Goal: Information Seeking & Learning: Learn about a topic

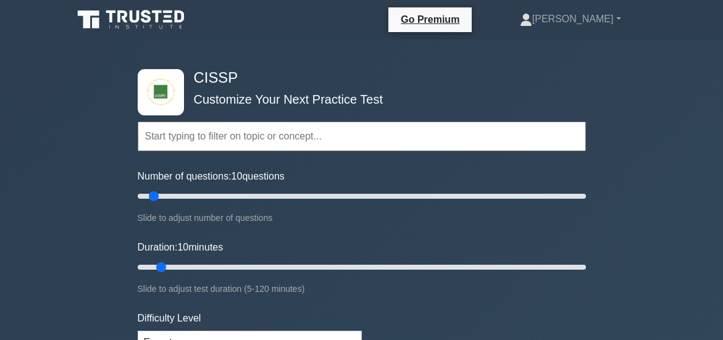
scroll to position [125, 0]
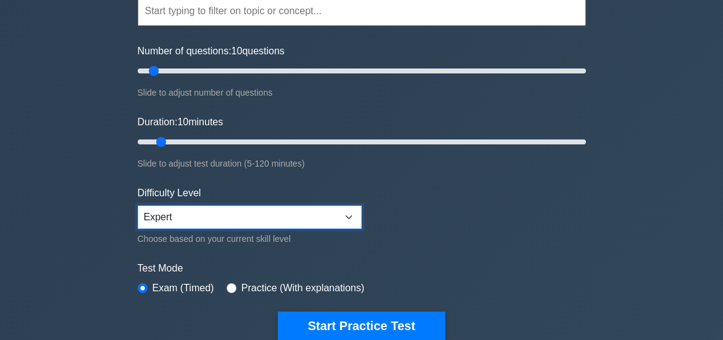
select select "intermediate"
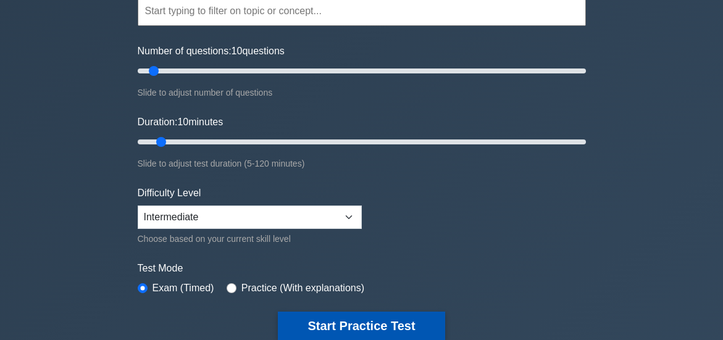
click at [374, 326] on button "Start Practice Test" at bounding box center [361, 326] width 167 height 28
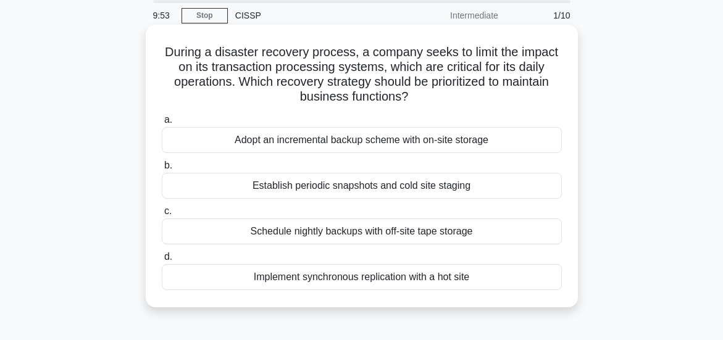
scroll to position [62, 0]
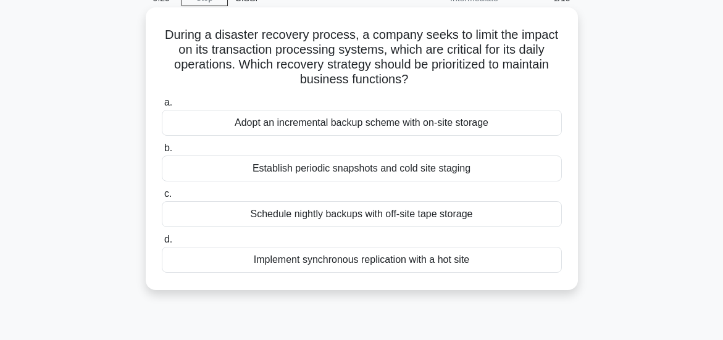
click at [380, 260] on div "Implement synchronous replication with a hot site" at bounding box center [362, 260] width 400 height 26
click at [162, 244] on input "d. Implement synchronous replication with a hot site" at bounding box center [162, 240] width 0 height 8
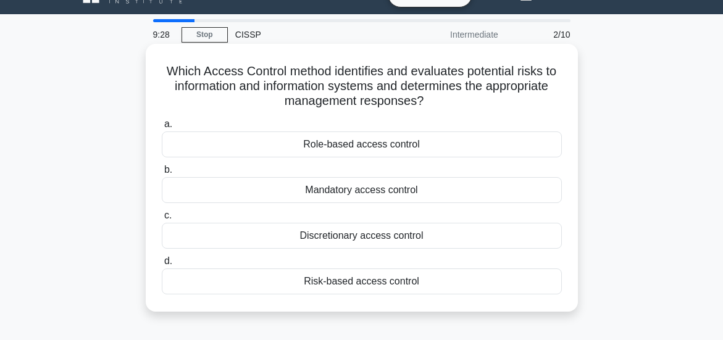
scroll to position [0, 0]
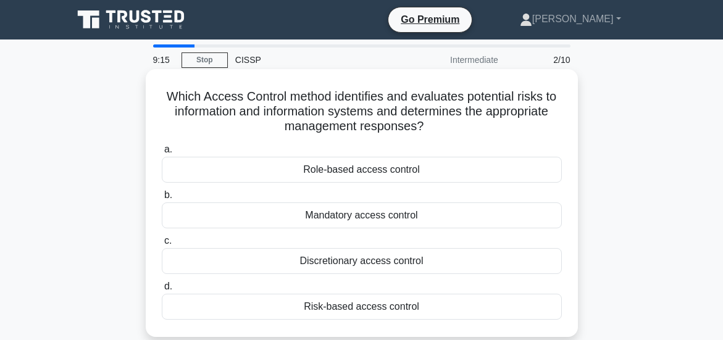
click at [360, 219] on div "Mandatory access control" at bounding box center [362, 215] width 400 height 26
click at [162, 199] on input "b. Mandatory access control" at bounding box center [162, 195] width 0 height 8
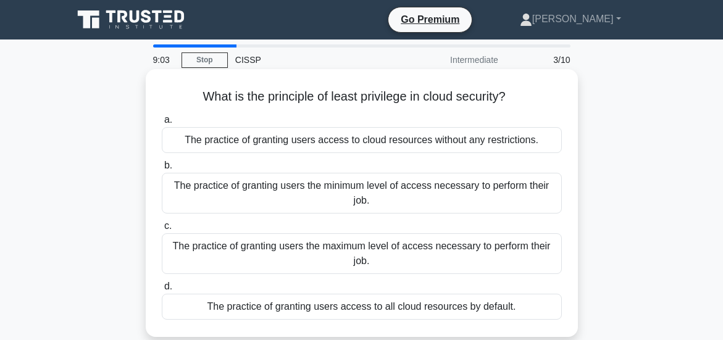
click at [384, 186] on div "The practice of granting users the minimum level of access necessary to perform…" at bounding box center [362, 193] width 400 height 41
click at [162, 170] on input "b. The practice of granting users the minimum level of access necessary to perf…" at bounding box center [162, 166] width 0 height 8
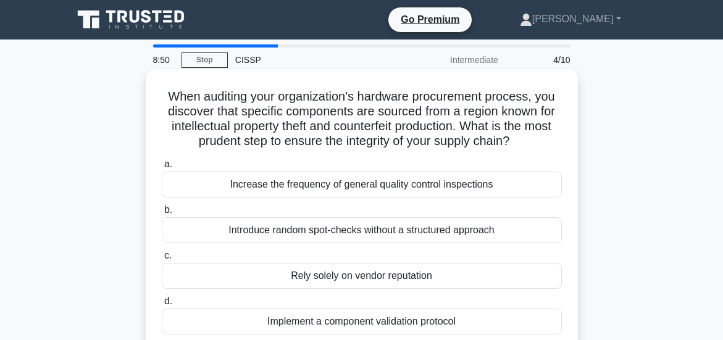
scroll to position [62, 0]
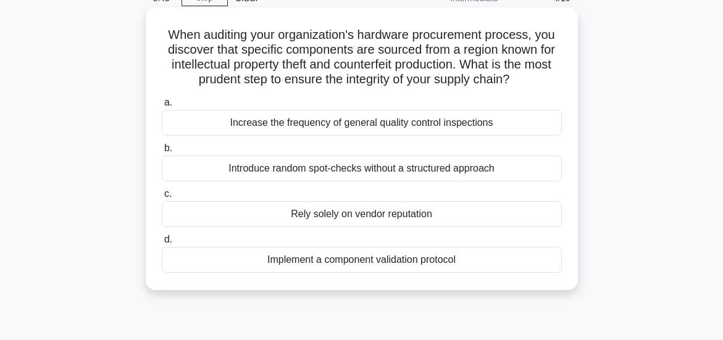
click at [375, 273] on div "Implement a component validation protocol" at bounding box center [362, 260] width 400 height 26
click at [162, 244] on input "d. Implement a component validation protocol" at bounding box center [162, 240] width 0 height 8
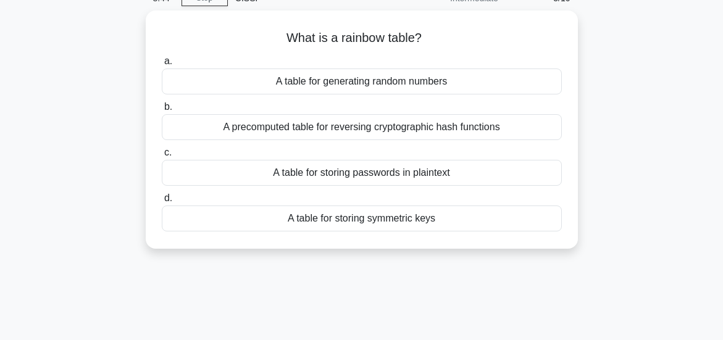
scroll to position [0, 0]
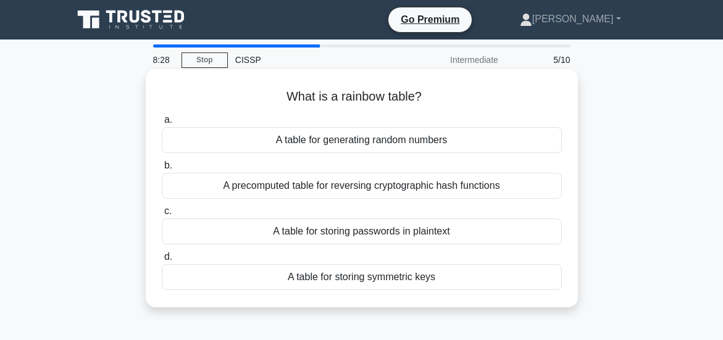
click at [357, 231] on div "A table for storing passwords in plaintext" at bounding box center [362, 231] width 400 height 26
click at [162, 215] on input "c. A table for storing passwords in plaintext" at bounding box center [162, 211] width 0 height 8
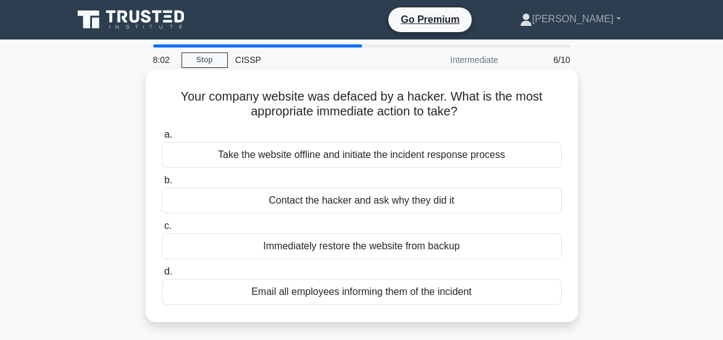
click at [355, 157] on div "Take the website offline and initiate the incident response process" at bounding box center [362, 155] width 400 height 26
click at [162, 139] on input "a. Take the website offline and initiate the incident response process" at bounding box center [162, 135] width 0 height 8
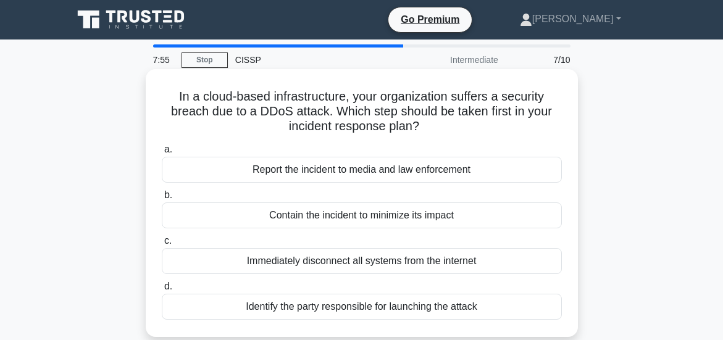
click at [349, 214] on div "Contain the incident to minimize its impact" at bounding box center [362, 215] width 400 height 26
click at [162, 199] on input "b. Contain the incident to minimize its impact" at bounding box center [162, 195] width 0 height 8
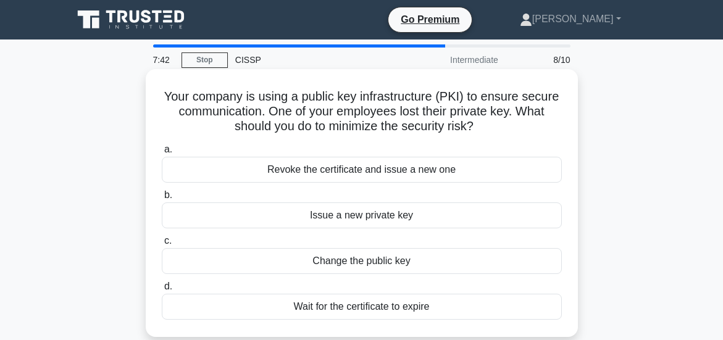
click at [357, 172] on div "Revoke the certificate and issue a new one" at bounding box center [362, 170] width 400 height 26
click at [162, 154] on input "a. Revoke the certificate and issue a new one" at bounding box center [162, 150] width 0 height 8
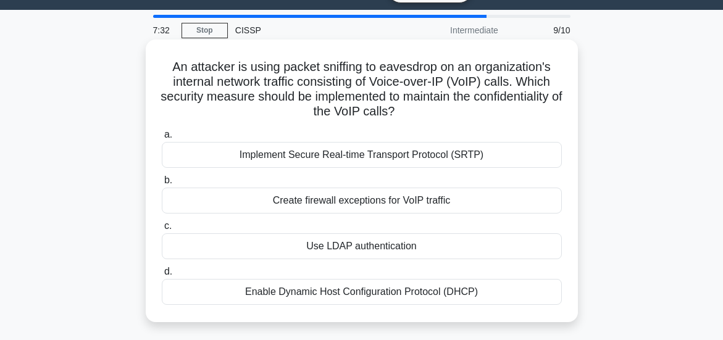
scroll to position [62, 0]
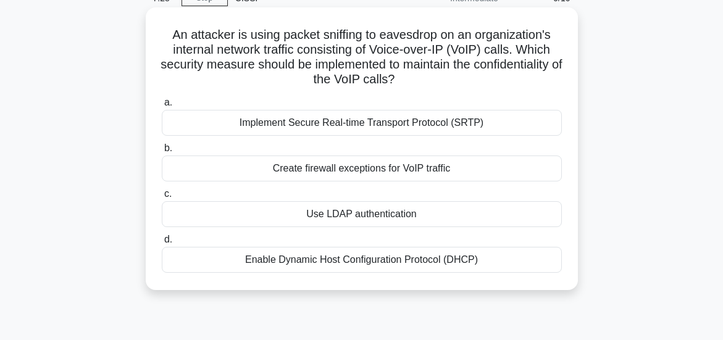
click at [364, 256] on div "Enable Dynamic Host Configuration Protocol (DHCP)" at bounding box center [362, 260] width 400 height 26
click at [162, 244] on input "d. Enable Dynamic Host Configuration Protocol (DHCP)" at bounding box center [162, 240] width 0 height 8
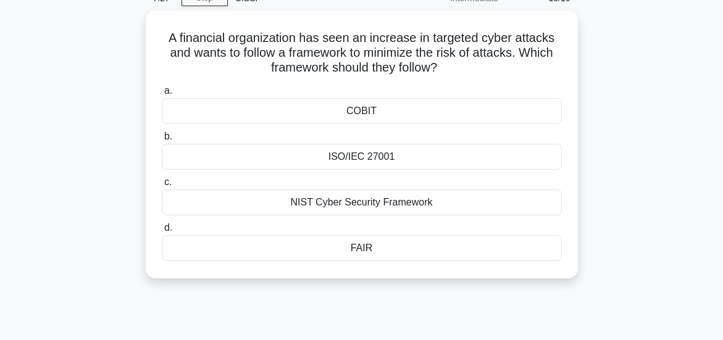
scroll to position [0, 0]
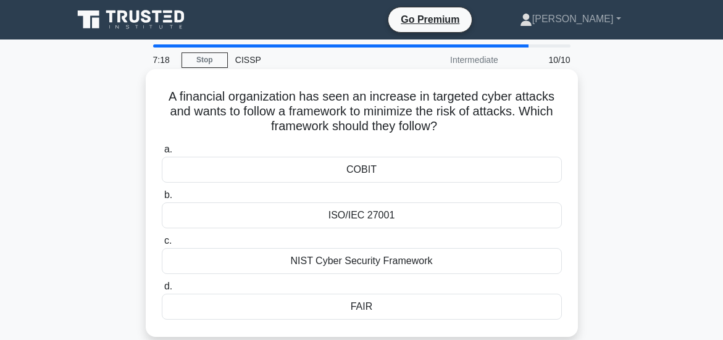
click at [360, 262] on div "NIST Cyber Security Framework" at bounding box center [362, 261] width 400 height 26
click at [162, 245] on input "c. NIST Cyber Security Framework" at bounding box center [162, 241] width 0 height 8
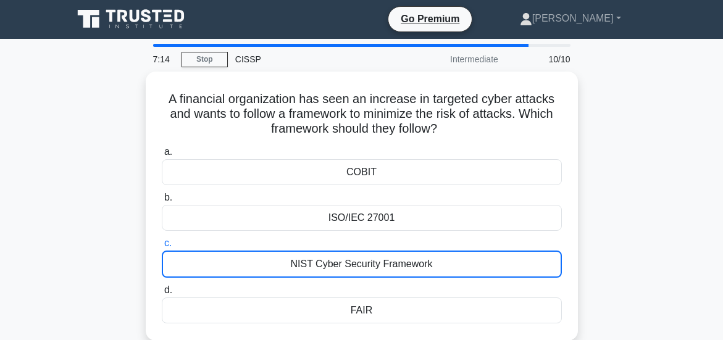
scroll to position [185, 0]
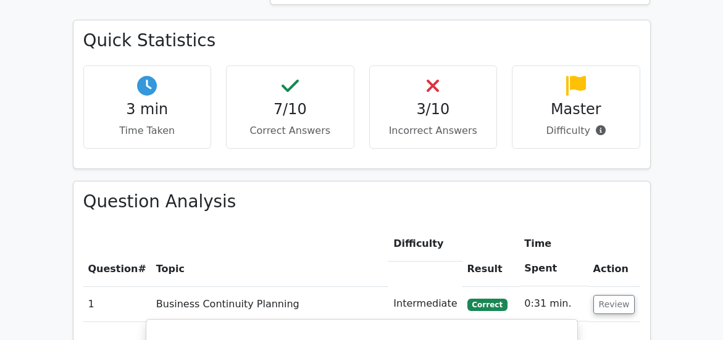
scroll to position [1070, 0]
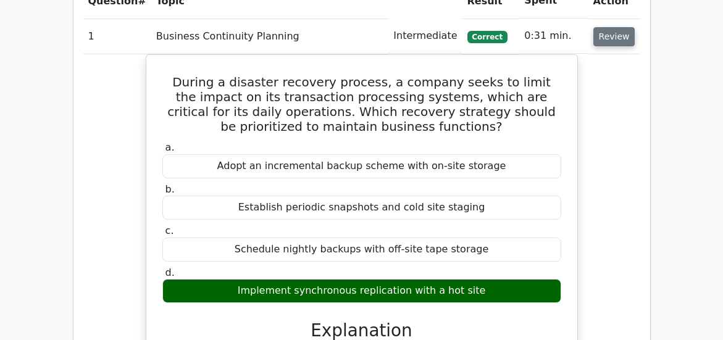
click at [623, 34] on button "Review" at bounding box center [614, 36] width 42 height 19
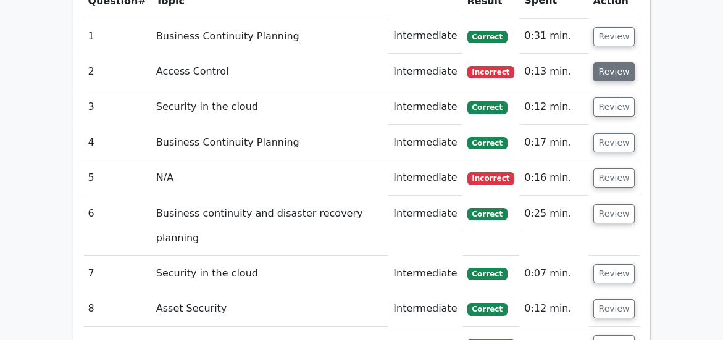
click at [602, 73] on button "Review" at bounding box center [614, 71] width 42 height 19
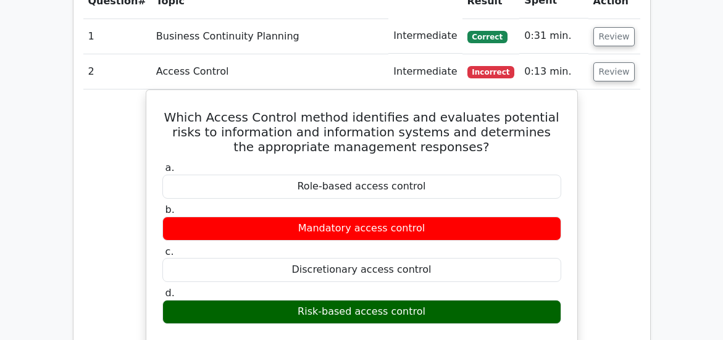
scroll to position [1130, 0]
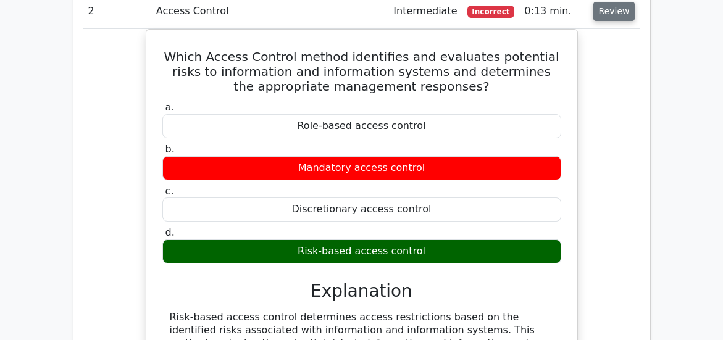
click at [605, 10] on button "Review" at bounding box center [614, 11] width 42 height 19
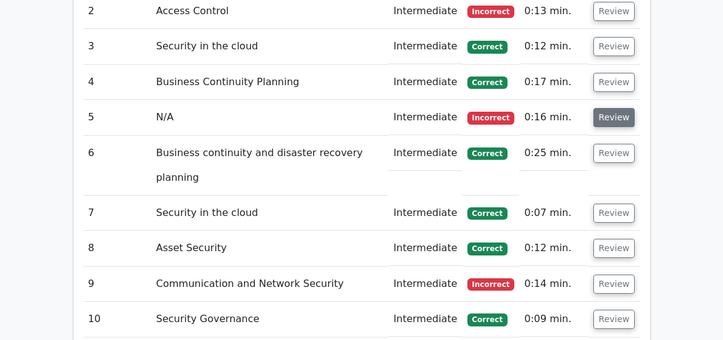
click at [622, 113] on button "Review" at bounding box center [614, 117] width 42 height 19
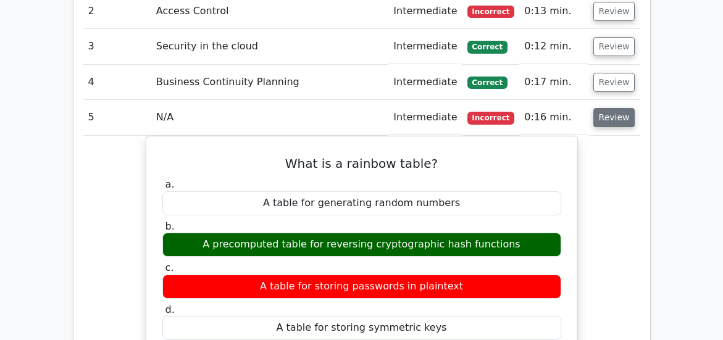
click at [616, 116] on button "Review" at bounding box center [614, 117] width 42 height 19
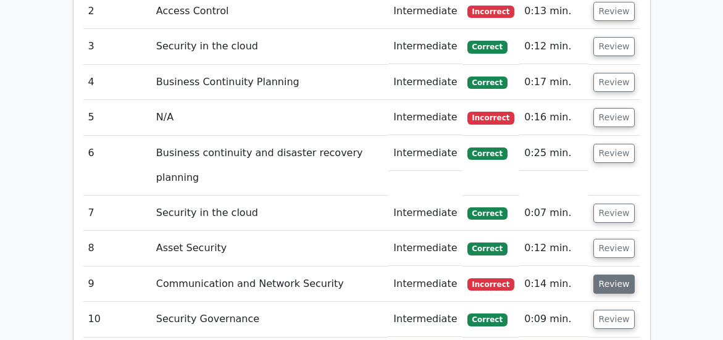
click at [601, 282] on button "Review" at bounding box center [614, 284] width 42 height 19
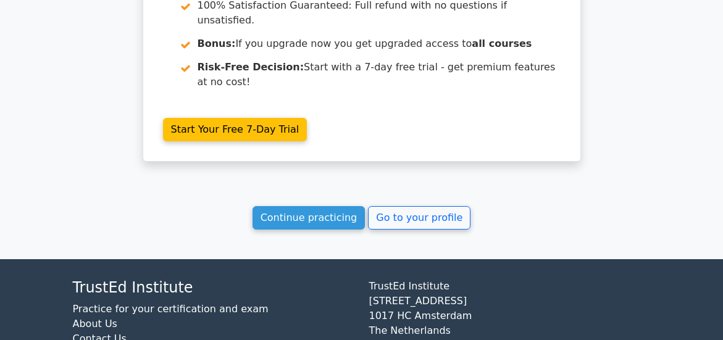
scroll to position [2242, 0]
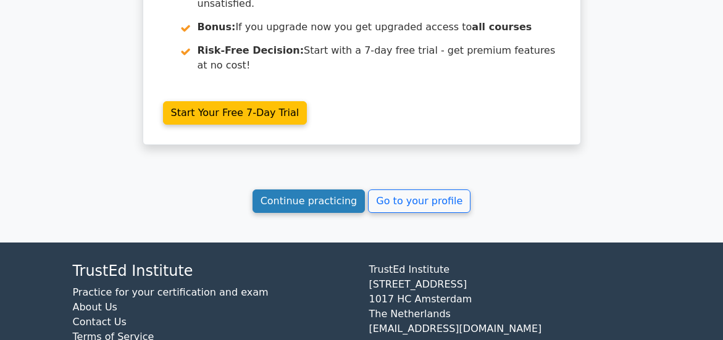
click at [313, 207] on link "Continue practicing" at bounding box center [308, 200] width 113 height 23
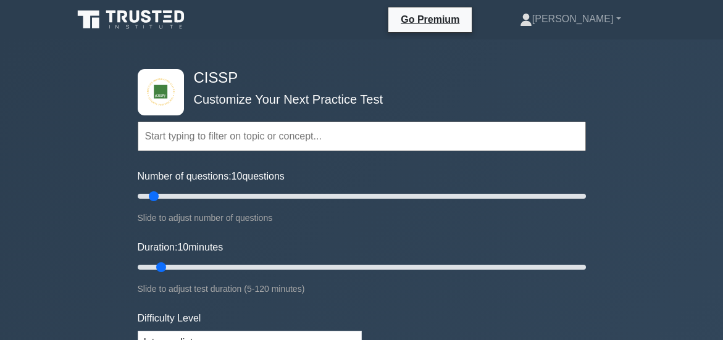
scroll to position [188, 0]
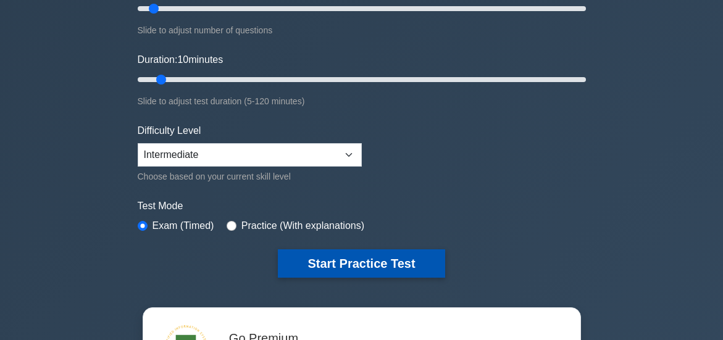
click at [360, 260] on button "Start Practice Test" at bounding box center [361, 263] width 167 height 28
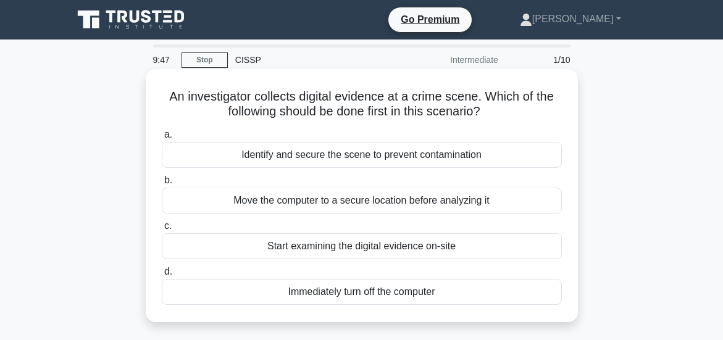
click at [337, 154] on div "Identify and secure the scene to prevent contamination" at bounding box center [362, 155] width 400 height 26
click at [162, 139] on input "a. Identify and secure the scene to prevent contamination" at bounding box center [162, 135] width 0 height 8
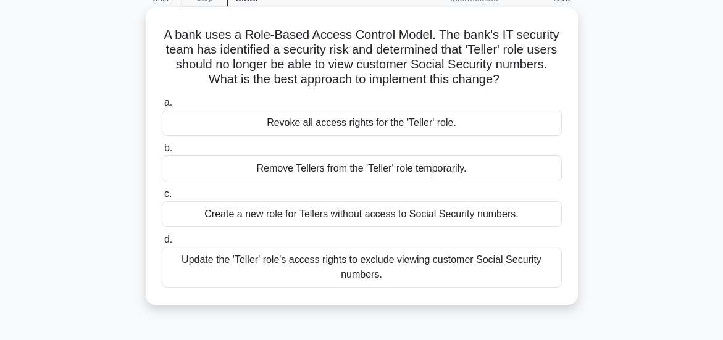
scroll to position [123, 0]
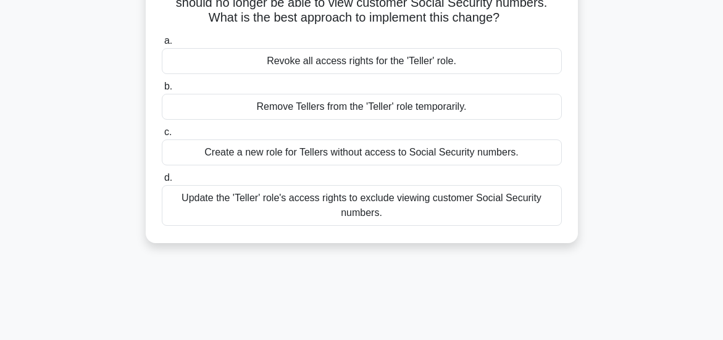
click at [367, 212] on div "Update the 'Teller' role's access rights to exclude viewing customer Social Sec…" at bounding box center [362, 205] width 400 height 41
click at [162, 182] on input "d. Update the 'Teller' role's access rights to exclude viewing customer Social …" at bounding box center [162, 178] width 0 height 8
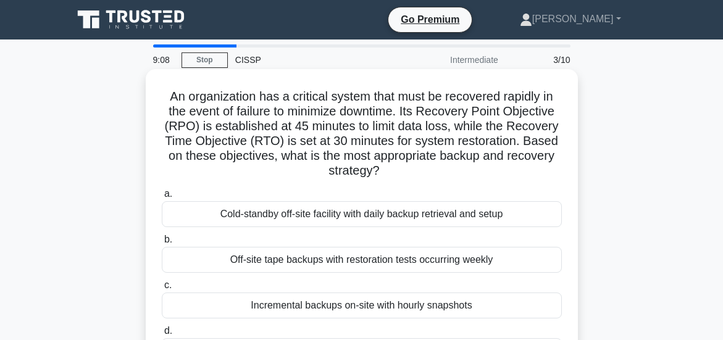
scroll to position [62, 0]
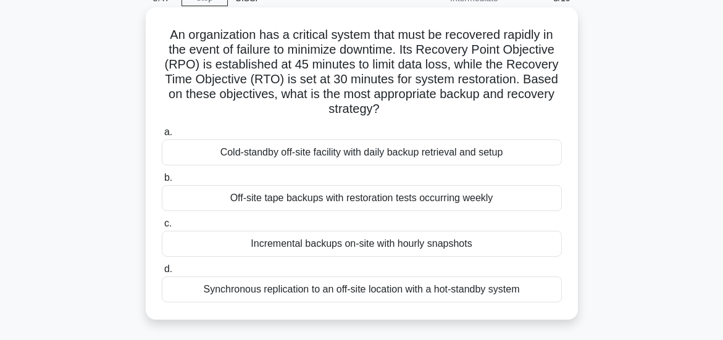
click at [328, 244] on div "Incremental backups on-site with hourly snapshots" at bounding box center [362, 244] width 400 height 26
click at [162, 228] on input "c. Incremental backups on-site with hourly snapshots" at bounding box center [162, 224] width 0 height 8
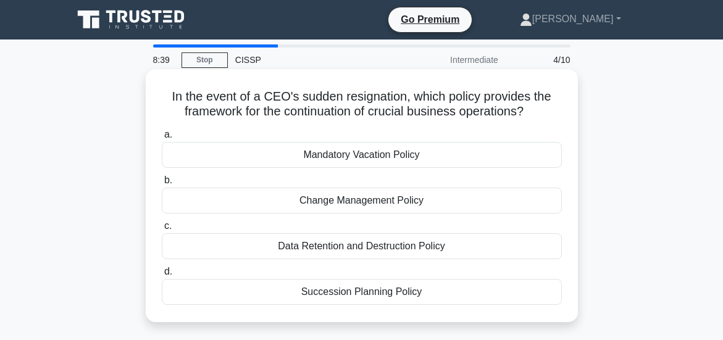
scroll to position [0, 0]
click at [383, 305] on div "Succession Planning Policy" at bounding box center [362, 292] width 400 height 26
click at [162, 276] on input "d. Succession Planning Policy" at bounding box center [162, 272] width 0 height 8
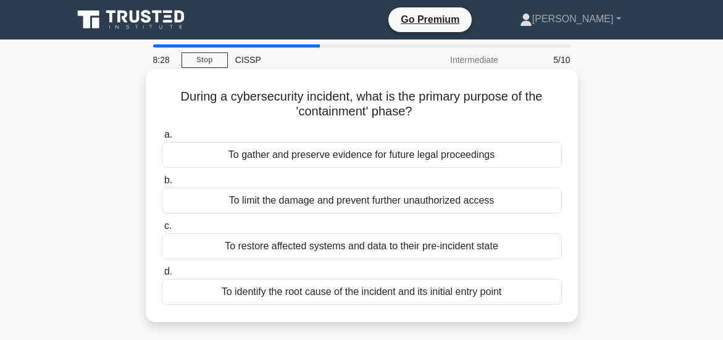
click at [358, 199] on div "To limit the damage and prevent further unauthorized access" at bounding box center [362, 201] width 400 height 26
click at [162, 184] on input "b. To limit the damage and prevent further unauthorized access" at bounding box center [162, 180] width 0 height 8
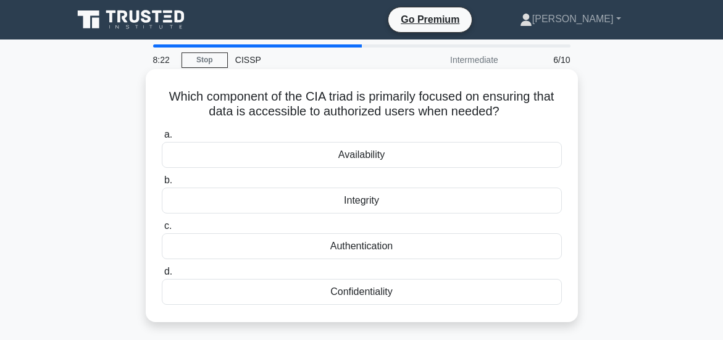
click at [365, 154] on div "Availability" at bounding box center [362, 155] width 400 height 26
click at [162, 139] on input "a. Availability" at bounding box center [162, 135] width 0 height 8
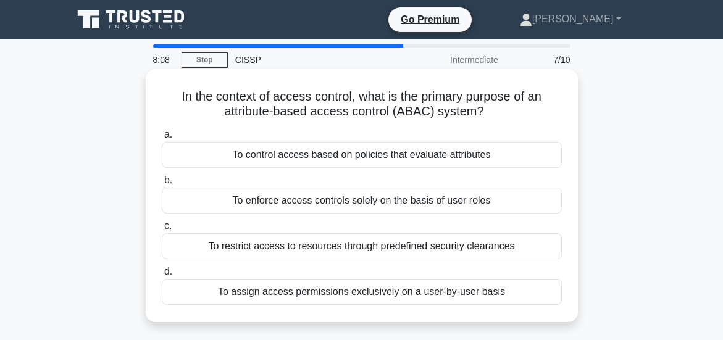
click at [333, 155] on div "To control access based on policies that evaluate attributes" at bounding box center [362, 155] width 400 height 26
click at [162, 139] on input "a. To control access based on policies that evaluate attributes" at bounding box center [162, 135] width 0 height 8
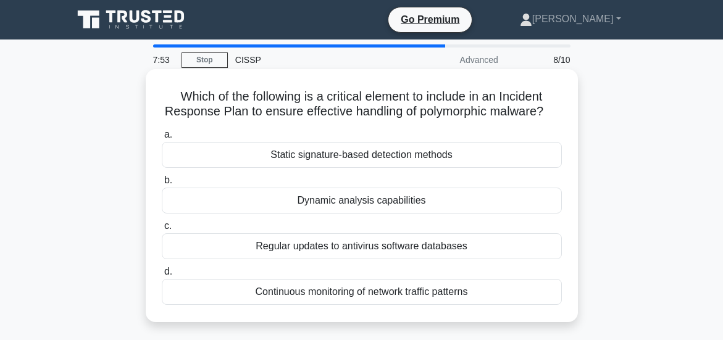
click at [358, 213] on div "Dynamic analysis capabilities" at bounding box center [362, 201] width 400 height 26
click at [333, 213] on div "Dynamic analysis capabilities" at bounding box center [362, 201] width 400 height 26
click at [162, 184] on input "b. Dynamic analysis capabilities" at bounding box center [162, 180] width 0 height 8
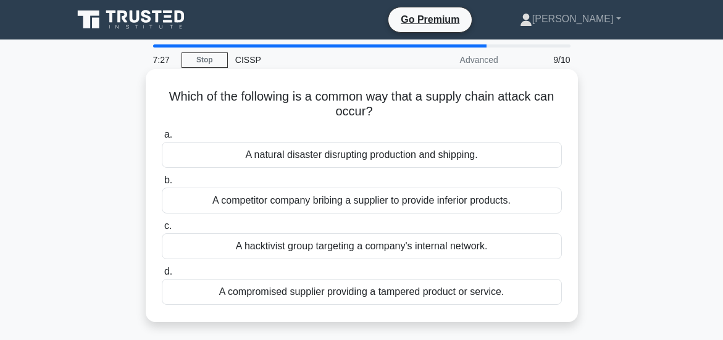
click at [334, 289] on div "A compromised supplier providing a tampered product or service." at bounding box center [362, 292] width 400 height 26
click at [302, 291] on div "A compromised supplier providing a tampered product or service." at bounding box center [362, 292] width 400 height 26
click at [162, 276] on input "d. A compromised supplier providing a tampered product or service." at bounding box center [162, 272] width 0 height 8
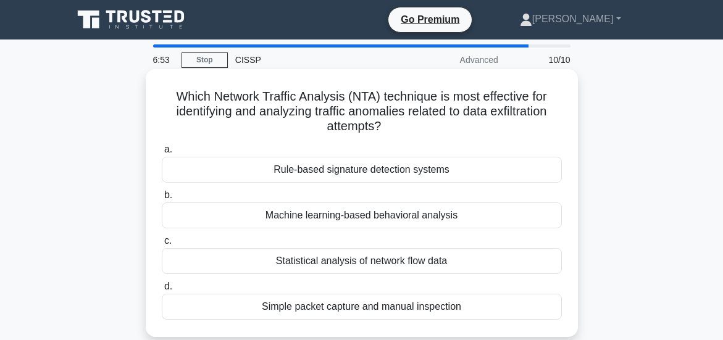
click at [359, 262] on div "Statistical analysis of network flow data" at bounding box center [362, 261] width 400 height 26
click at [162, 245] on input "c. Statistical analysis of network flow data" at bounding box center [162, 241] width 0 height 8
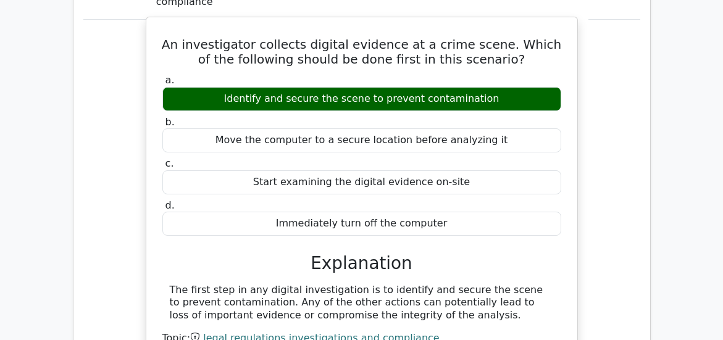
scroll to position [1094, 0]
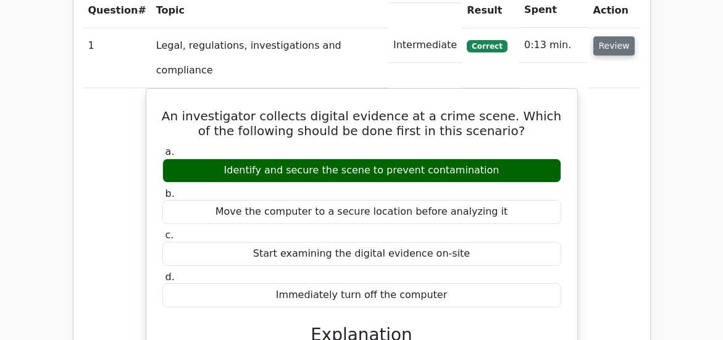
click at [607, 48] on button "Review" at bounding box center [614, 45] width 42 height 19
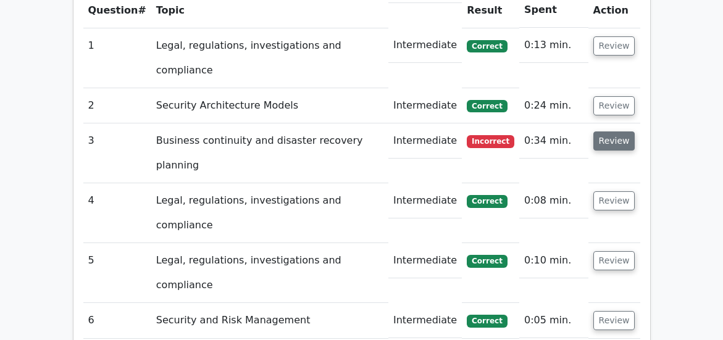
click at [607, 143] on button "Review" at bounding box center [614, 140] width 42 height 19
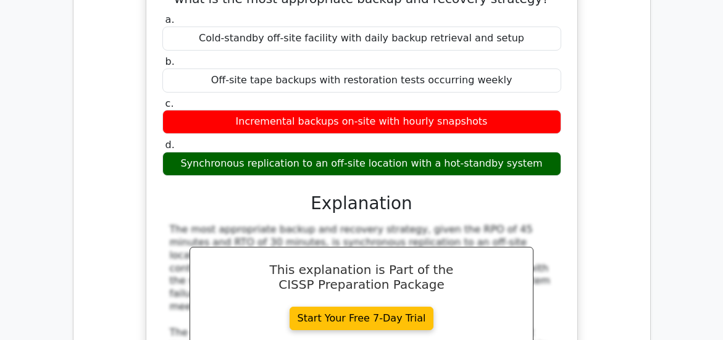
scroll to position [1173, 0]
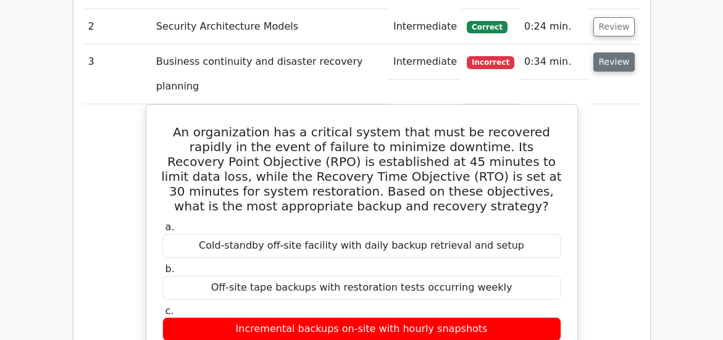
click at [613, 62] on button "Review" at bounding box center [614, 61] width 42 height 19
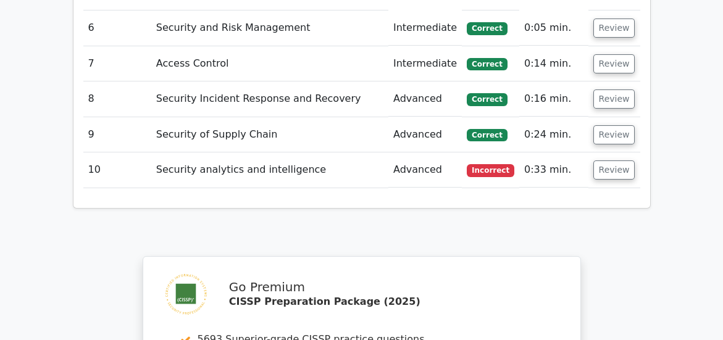
scroll to position [1398, 0]
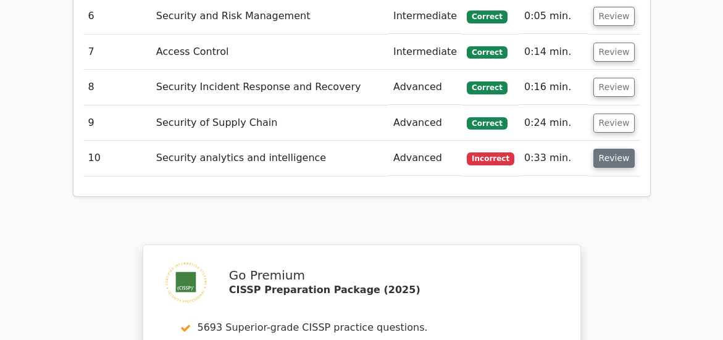
click at [607, 162] on button "Review" at bounding box center [614, 158] width 42 height 19
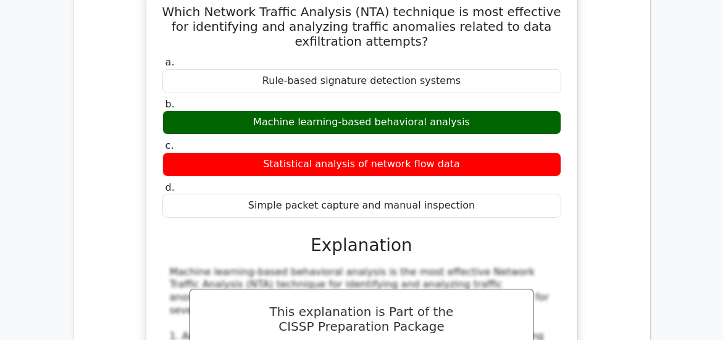
scroll to position [1430, 0]
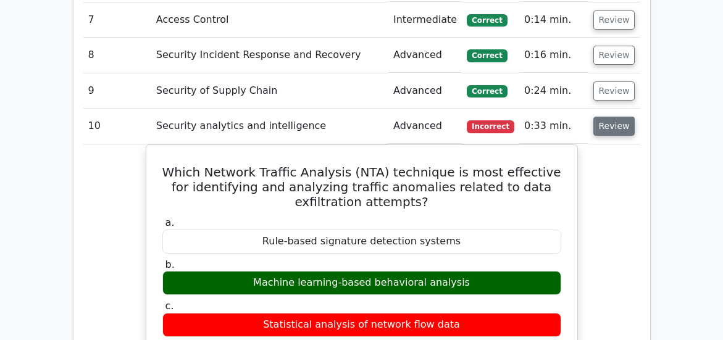
click at [610, 129] on button "Review" at bounding box center [614, 126] width 42 height 19
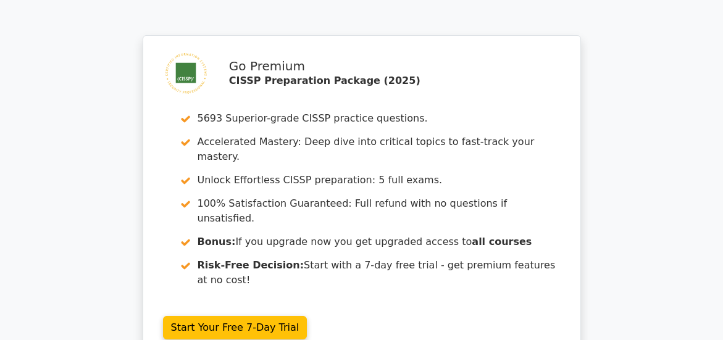
scroll to position [1747, 0]
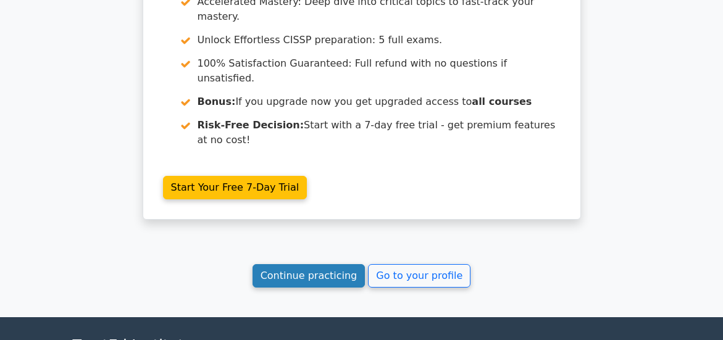
click at [330, 271] on link "Continue practicing" at bounding box center [308, 275] width 113 height 23
